Goal: Communication & Community: Ask a question

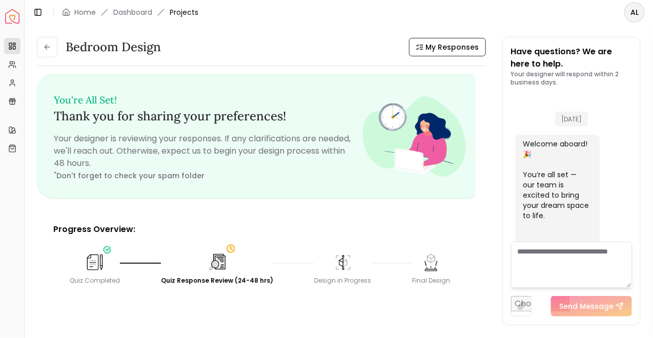
scroll to position [570, 0]
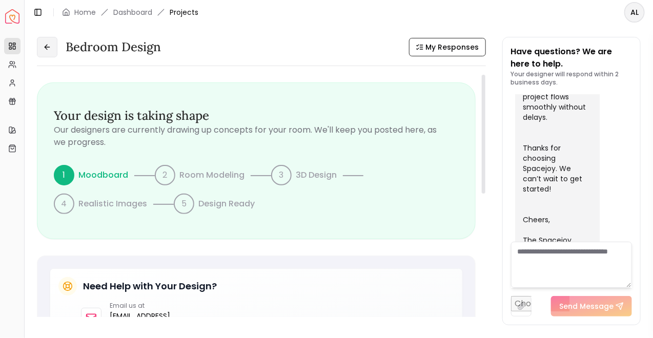
click at [47, 53] on button at bounding box center [47, 47] width 21 height 21
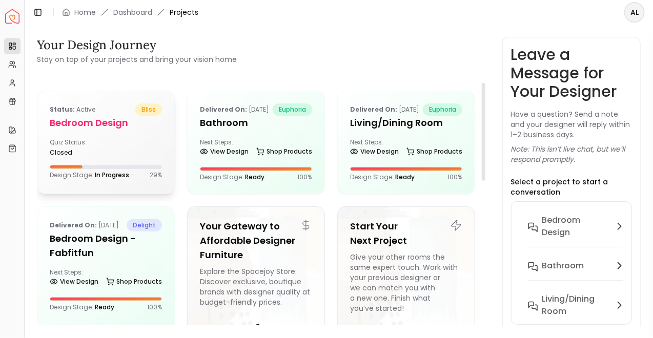
click at [117, 145] on div "Quiz Status: closed" at bounding box center [106, 147] width 112 height 18
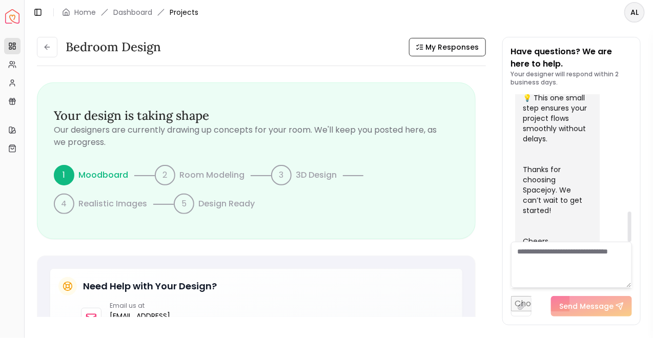
scroll to position [570, 0]
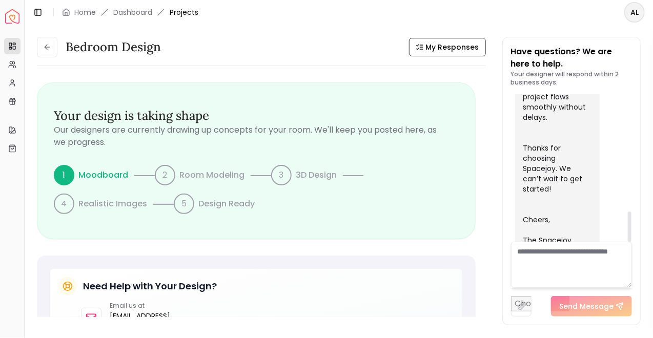
click at [543, 256] on textarea at bounding box center [572, 265] width 122 height 46
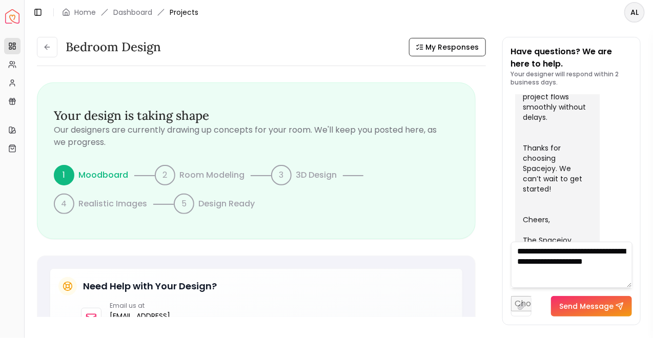
type textarea "**********"
click at [597, 303] on button "Send Message" at bounding box center [591, 306] width 81 height 21
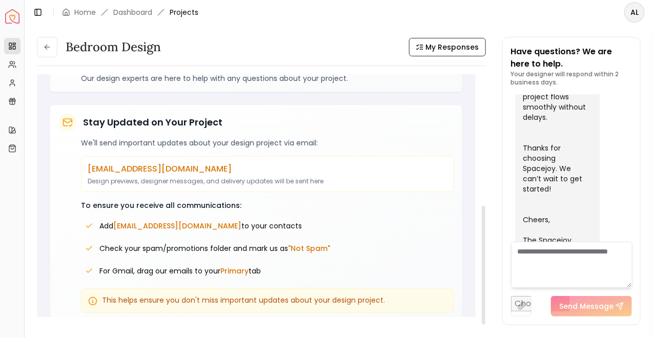
scroll to position [268, 0]
